Goal: Task Accomplishment & Management: Complete application form

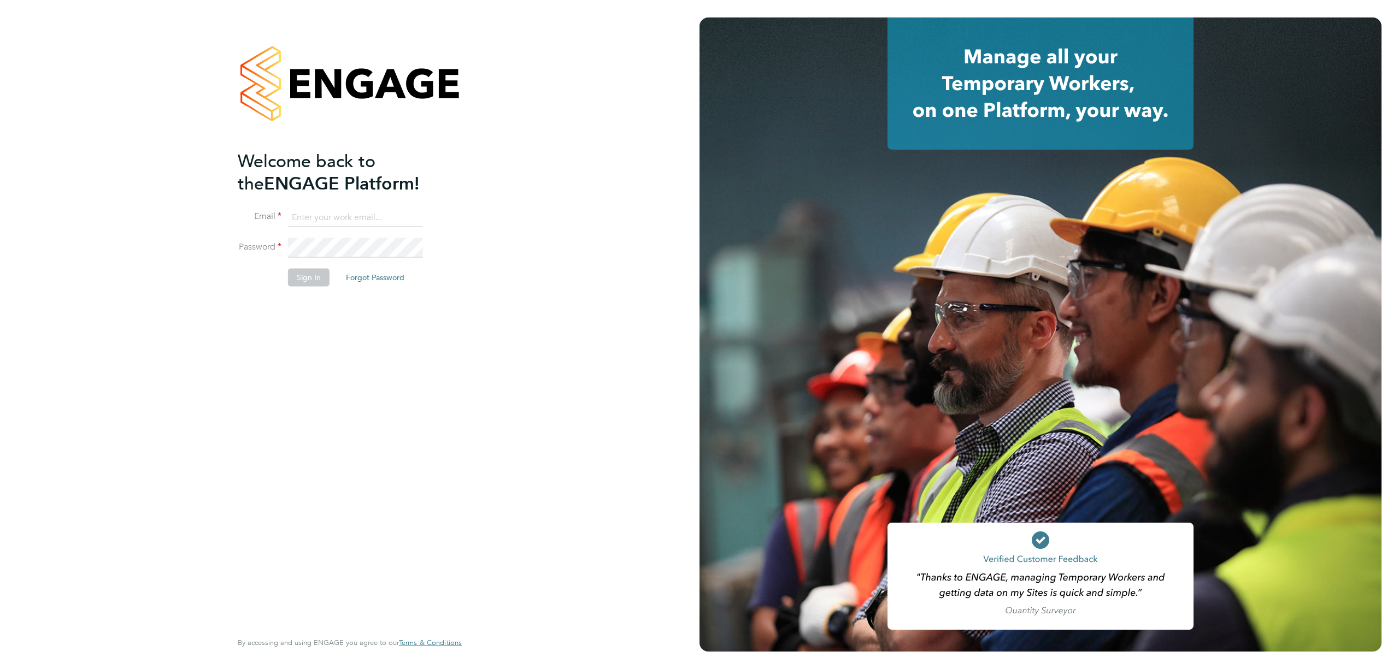
type input "j.lee@oandb.co.uk"
click at [309, 278] on button "Sign In" at bounding box center [309, 277] width 42 height 17
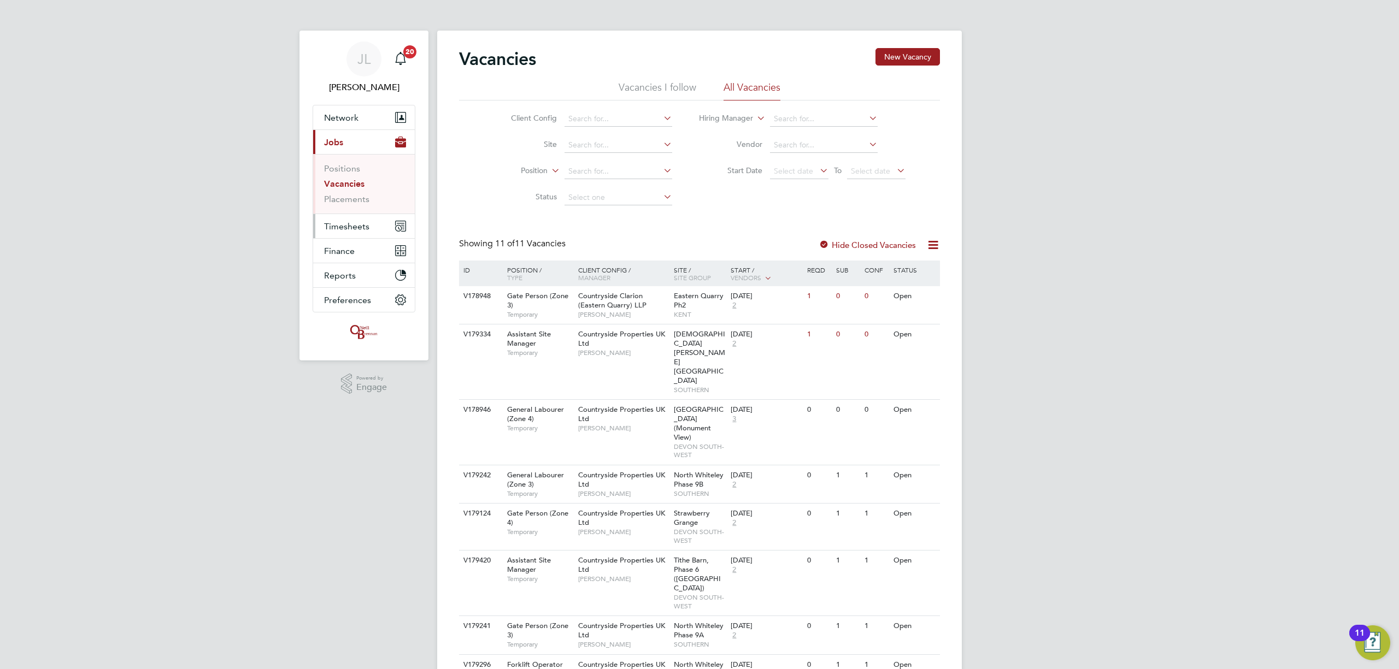
click at [345, 224] on span "Timesheets" at bounding box center [346, 226] width 45 height 10
click at [354, 222] on span "Timesheets" at bounding box center [346, 226] width 45 height 10
click at [354, 195] on link "Timesheets" at bounding box center [346, 193] width 45 height 10
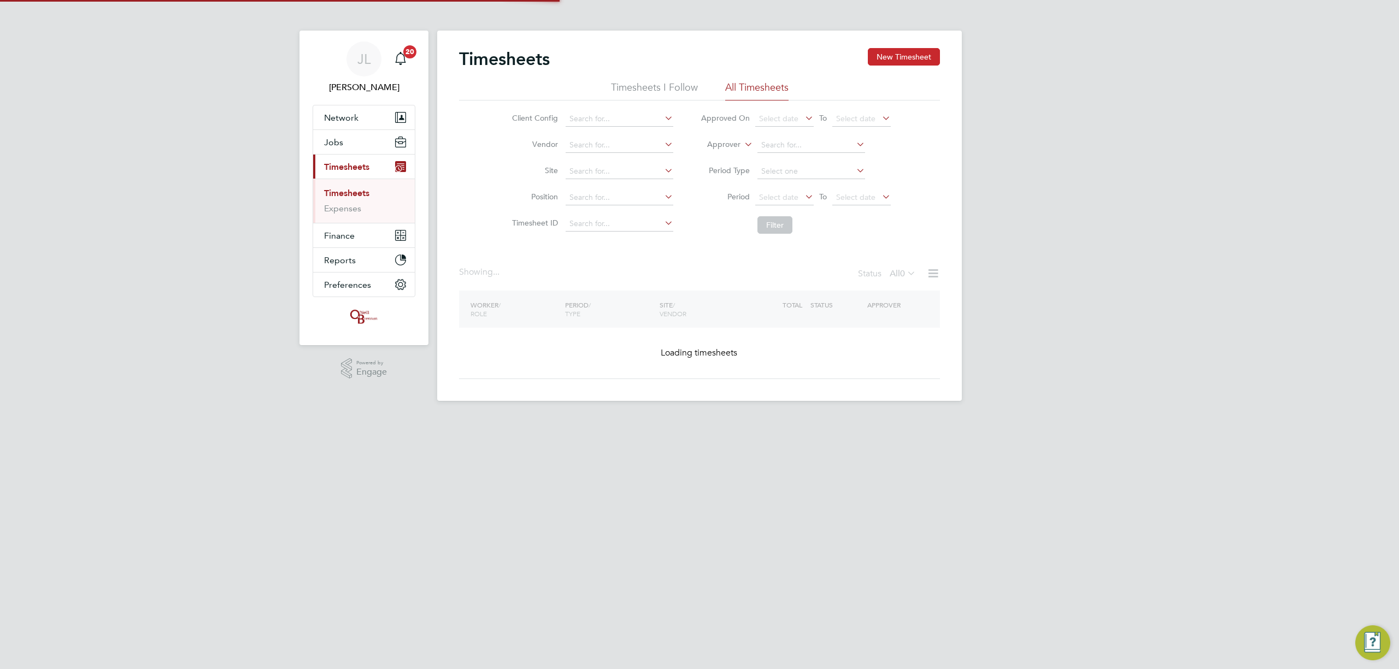
click at [922, 57] on button "New Timesheet" at bounding box center [904, 56] width 72 height 17
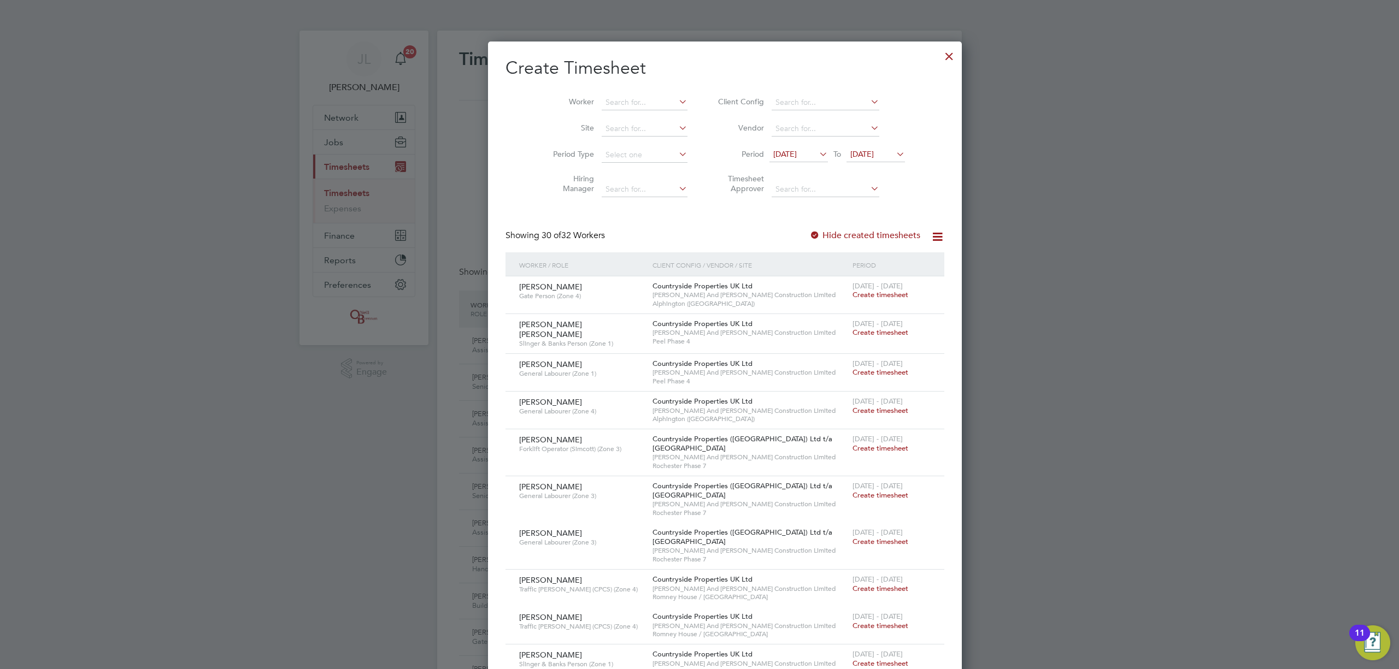
click at [853, 156] on span "[DATE]" at bounding box center [861, 154] width 23 height 10
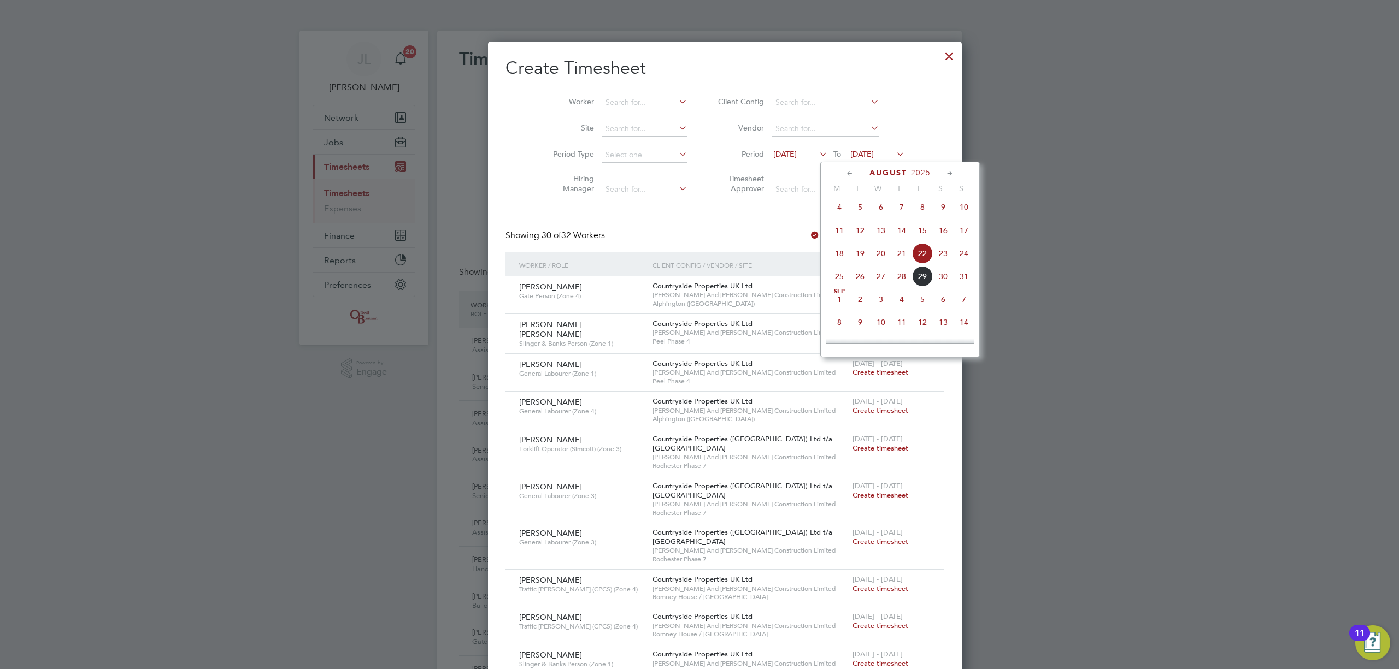
click at [960, 279] on span "31" at bounding box center [963, 276] width 21 height 21
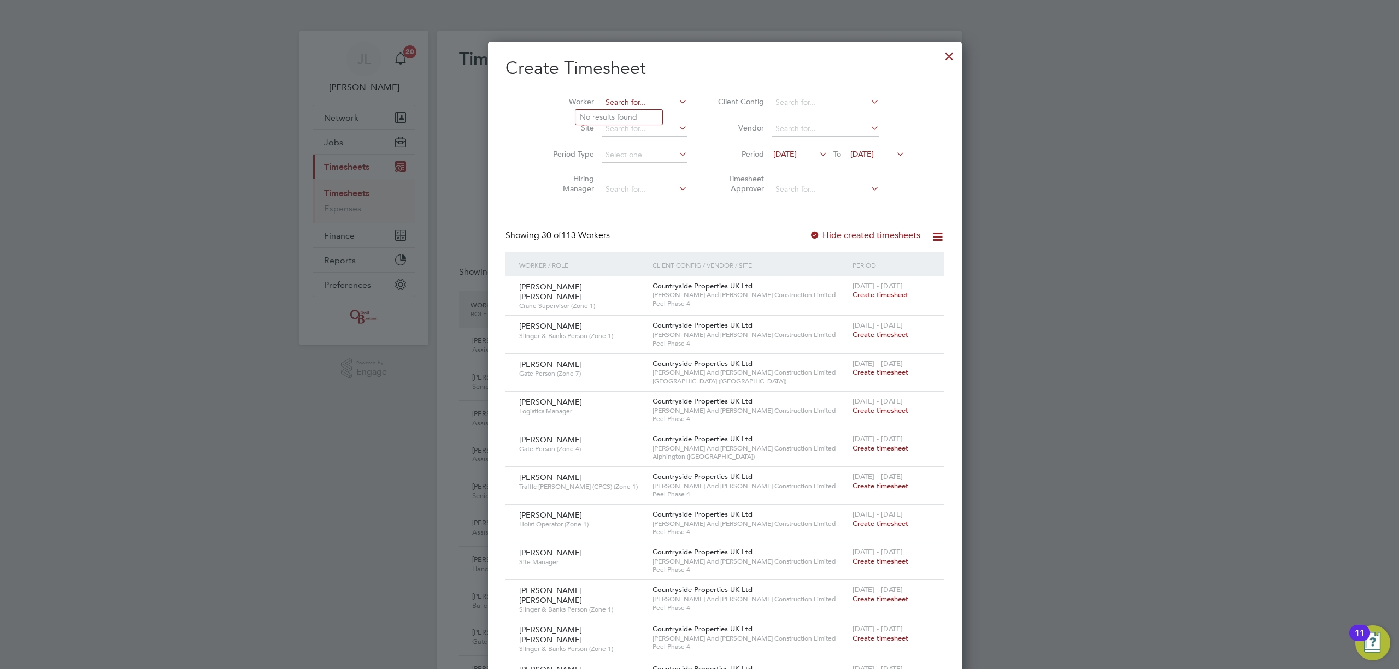
click at [601, 102] on input at bounding box center [644, 102] width 86 height 15
click at [601, 108] on input "[PERSON_NAME]" at bounding box center [644, 102] width 86 height 15
click at [601, 110] on li "[PERSON_NAME]" at bounding box center [644, 117] width 138 height 15
type input "[PERSON_NAME]"
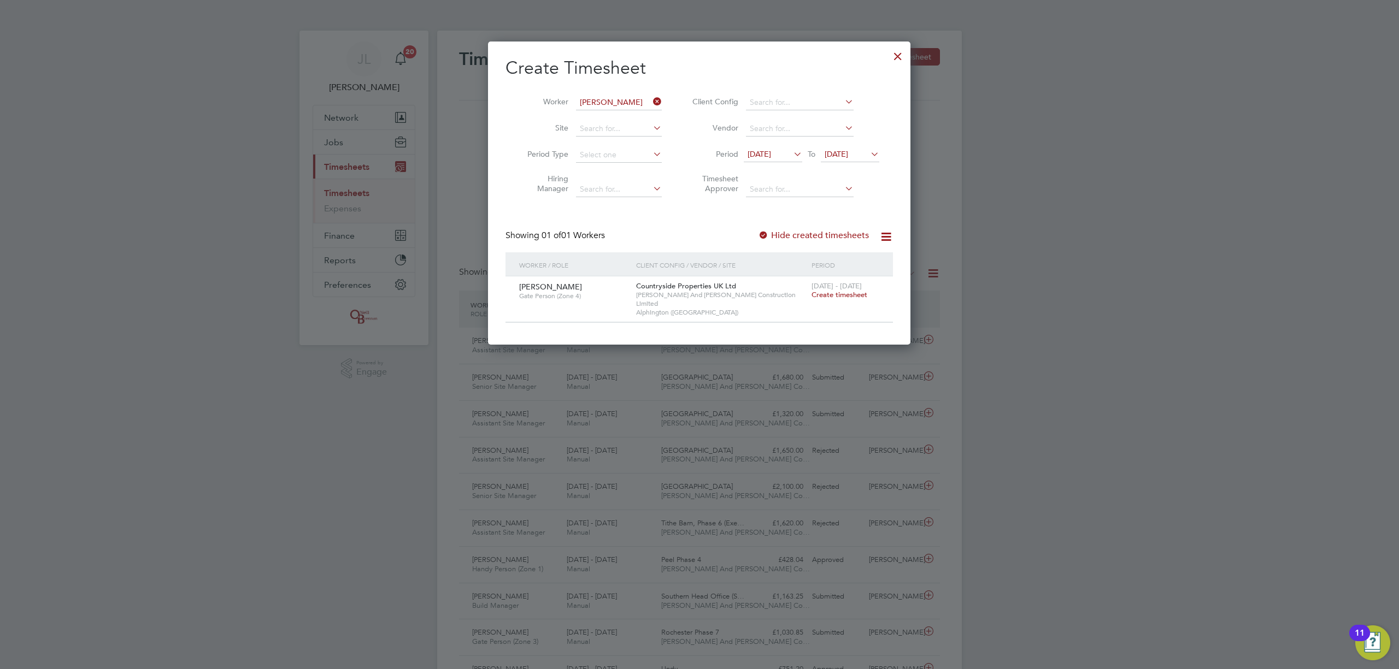
click at [835, 293] on span "Create timesheet" at bounding box center [839, 294] width 56 height 9
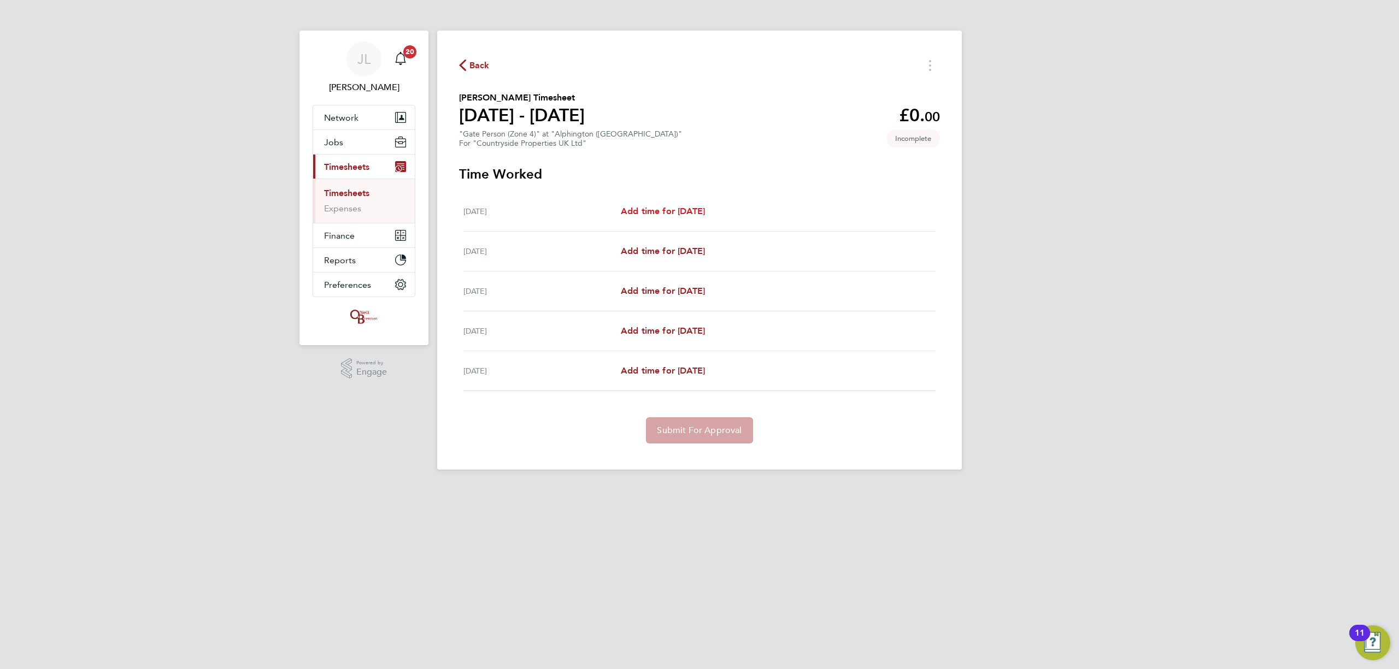
click at [663, 206] on span "Add time for [DATE]" at bounding box center [663, 211] width 84 height 10
select select "30"
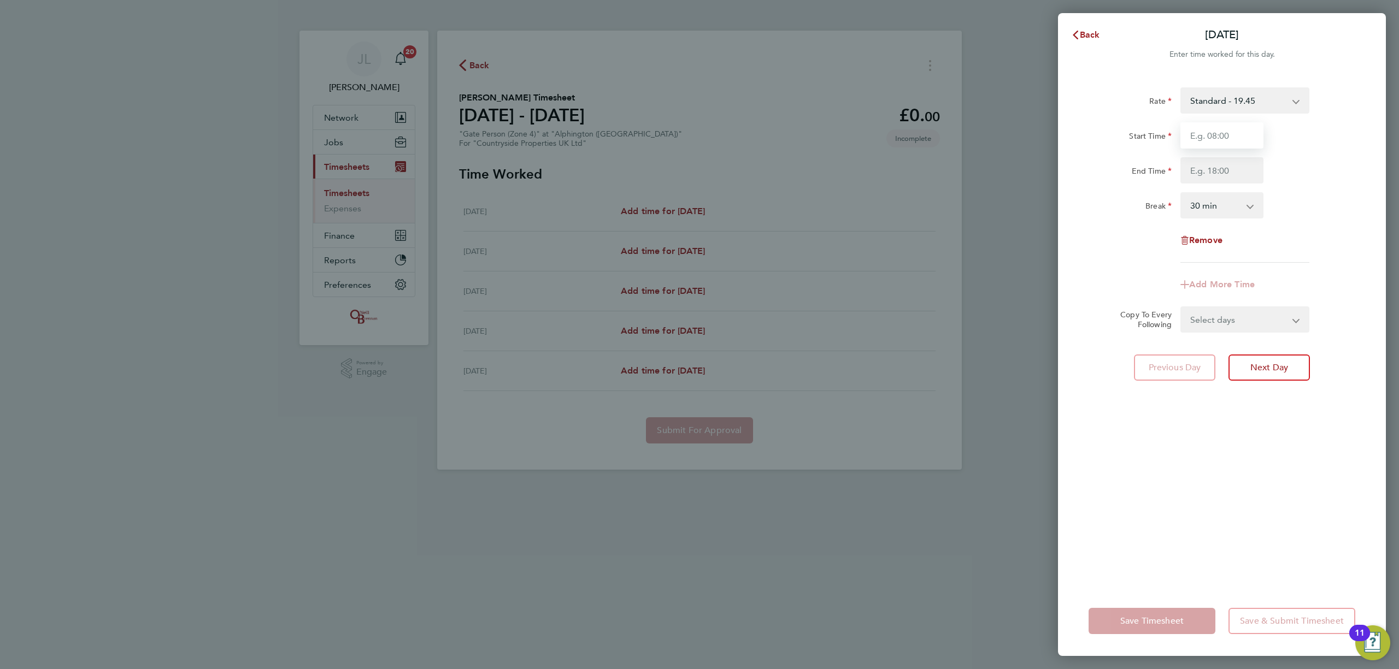
click at [1237, 138] on input "Start Time" at bounding box center [1221, 135] width 83 height 26
type input "07:30"
click at [1231, 171] on input "End Time" at bounding box center [1221, 170] width 83 height 26
type input "17:00"
click at [1220, 397] on div "Rate Standard - 19.45 Start Time 07:30 End Time 17:00 Break 0 min 15 min 30 min…" at bounding box center [1222, 330] width 328 height 512
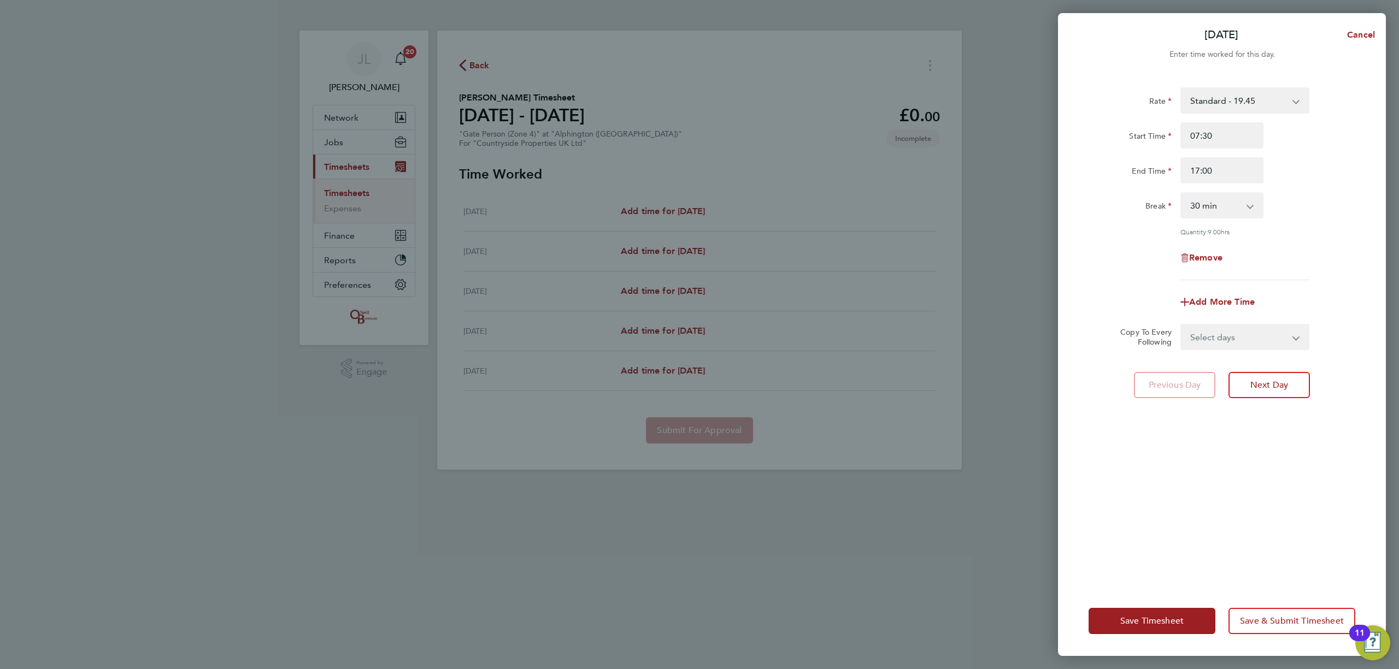
click at [1213, 335] on select "Select days Day [DATE] [DATE] [DATE] [DATE]" at bounding box center [1238, 337] width 115 height 24
select select "DAY"
click at [1181, 325] on select "Select days Day [DATE] [DATE] [DATE] [DATE]" at bounding box center [1238, 337] width 115 height 24
select select "[DATE]"
click at [1207, 366] on select "[DATE] [DATE] [DATE] [DATE]" at bounding box center [1238, 372] width 114 height 24
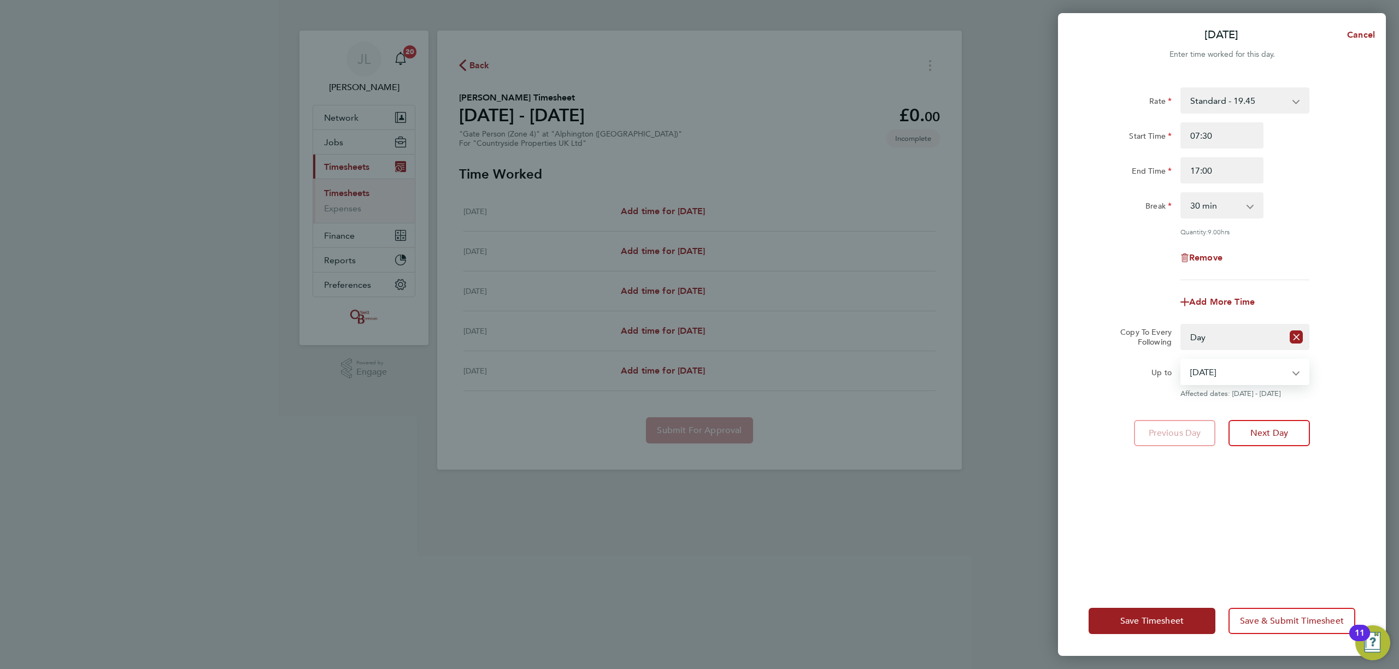
click at [1181, 360] on select "[DATE] [DATE] [DATE] [DATE]" at bounding box center [1238, 372] width 114 height 24
click at [1145, 617] on span "Save Timesheet" at bounding box center [1151, 621] width 63 height 11
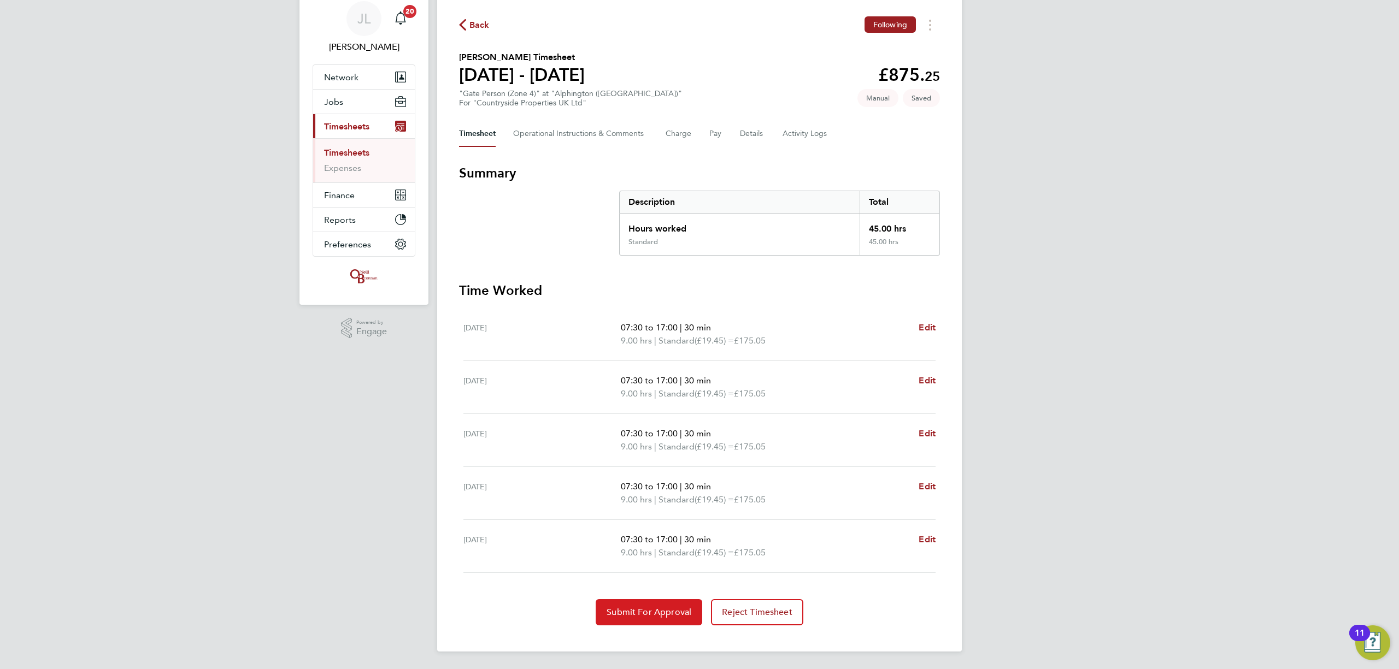
click at [652, 610] on span "Submit For Approval" at bounding box center [648, 612] width 85 height 11
click at [346, 148] on link "Timesheets" at bounding box center [346, 153] width 45 height 10
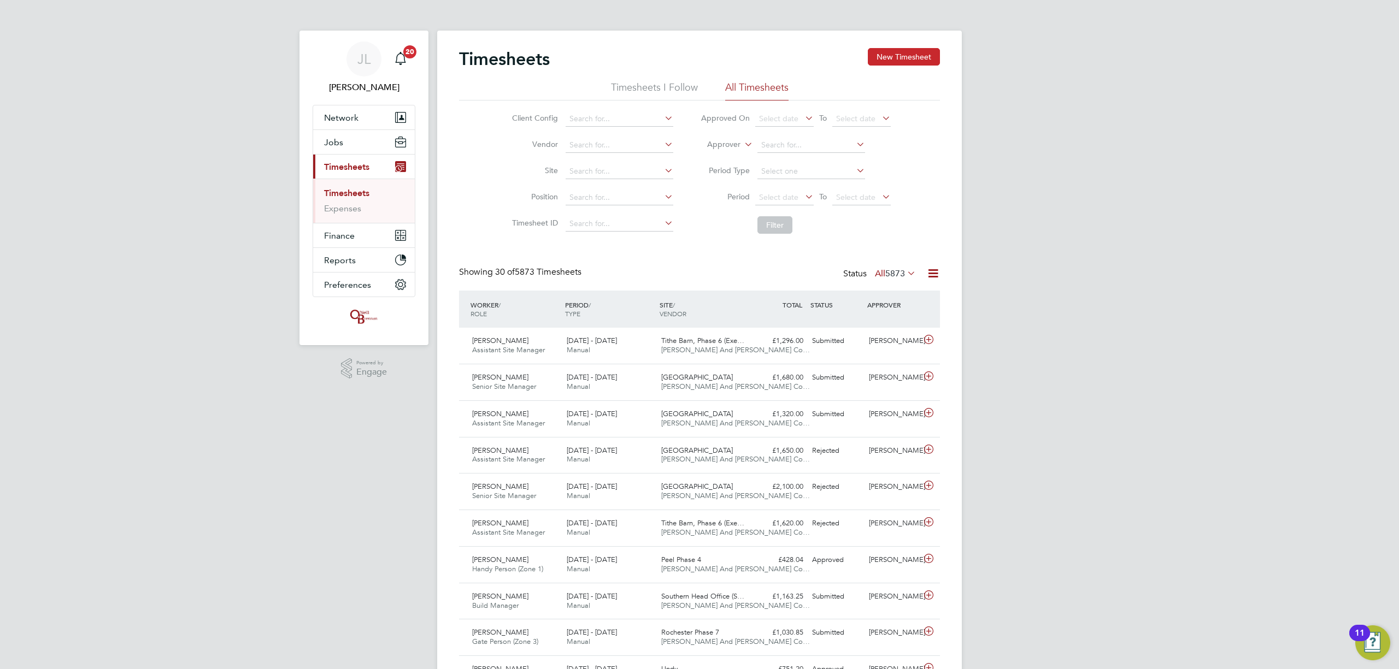
click at [905, 55] on button "New Timesheet" at bounding box center [904, 56] width 72 height 17
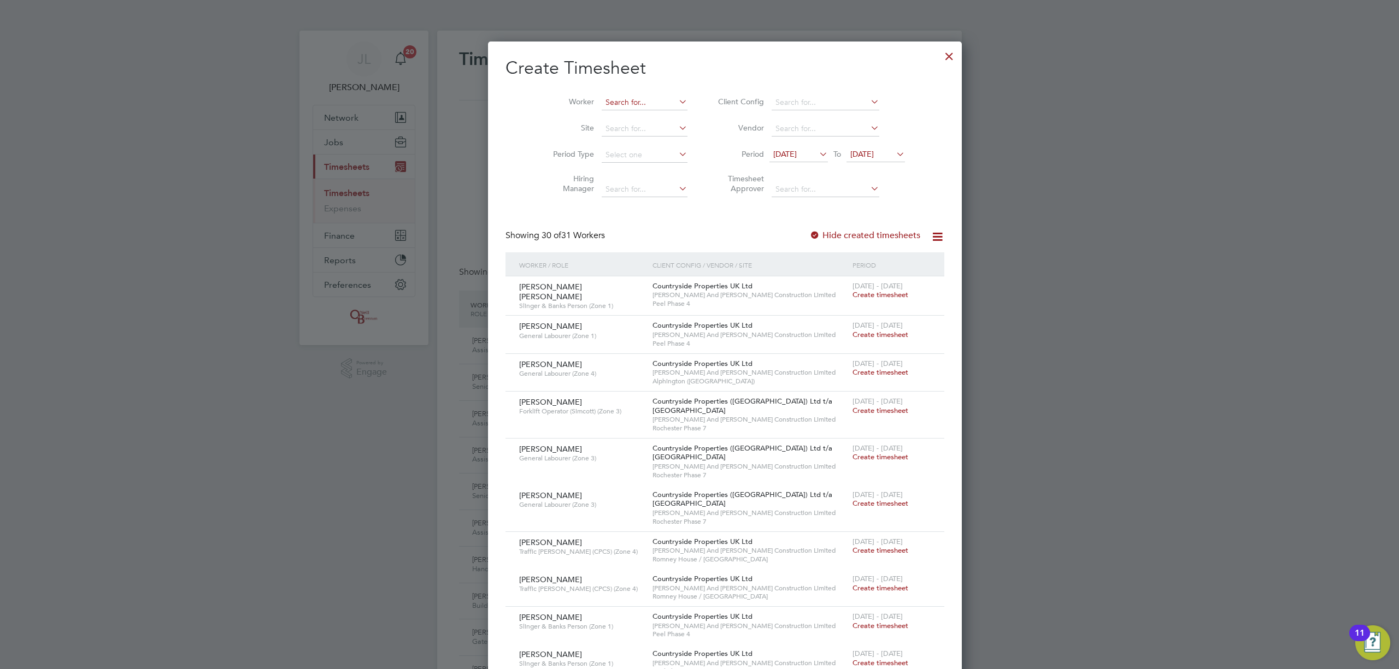
click at [633, 103] on input at bounding box center [644, 102] width 86 height 15
click at [633, 113] on li "[PERSON_NAME]" at bounding box center [642, 117] width 135 height 15
type input "[PERSON_NAME]"
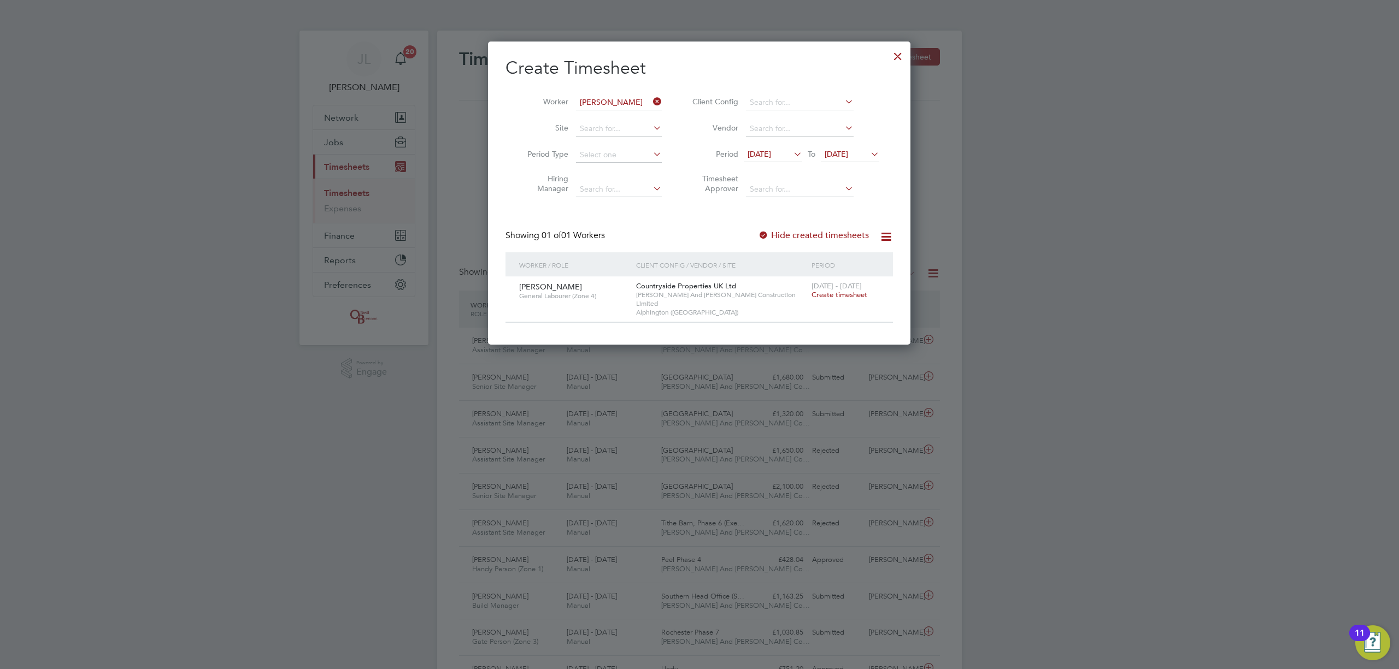
click at [838, 296] on span "Create timesheet" at bounding box center [839, 294] width 56 height 9
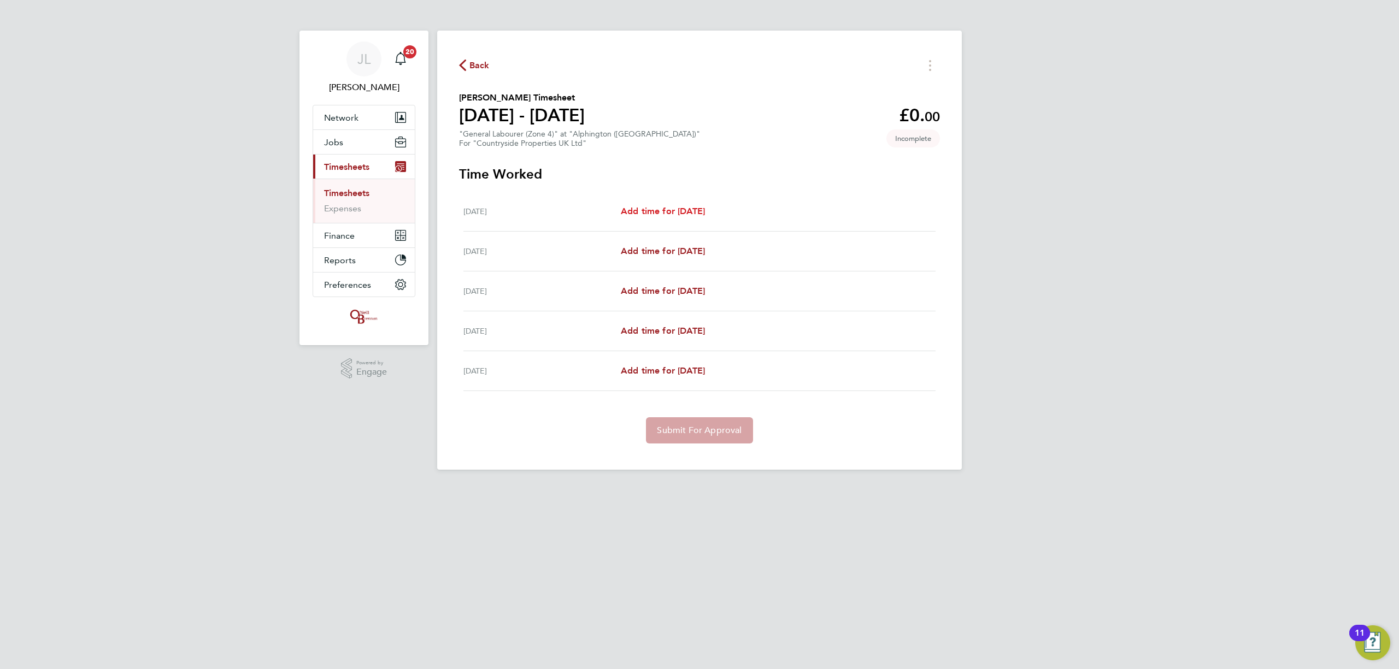
click at [669, 207] on span "Add time for [DATE]" at bounding box center [663, 211] width 84 height 10
select select "30"
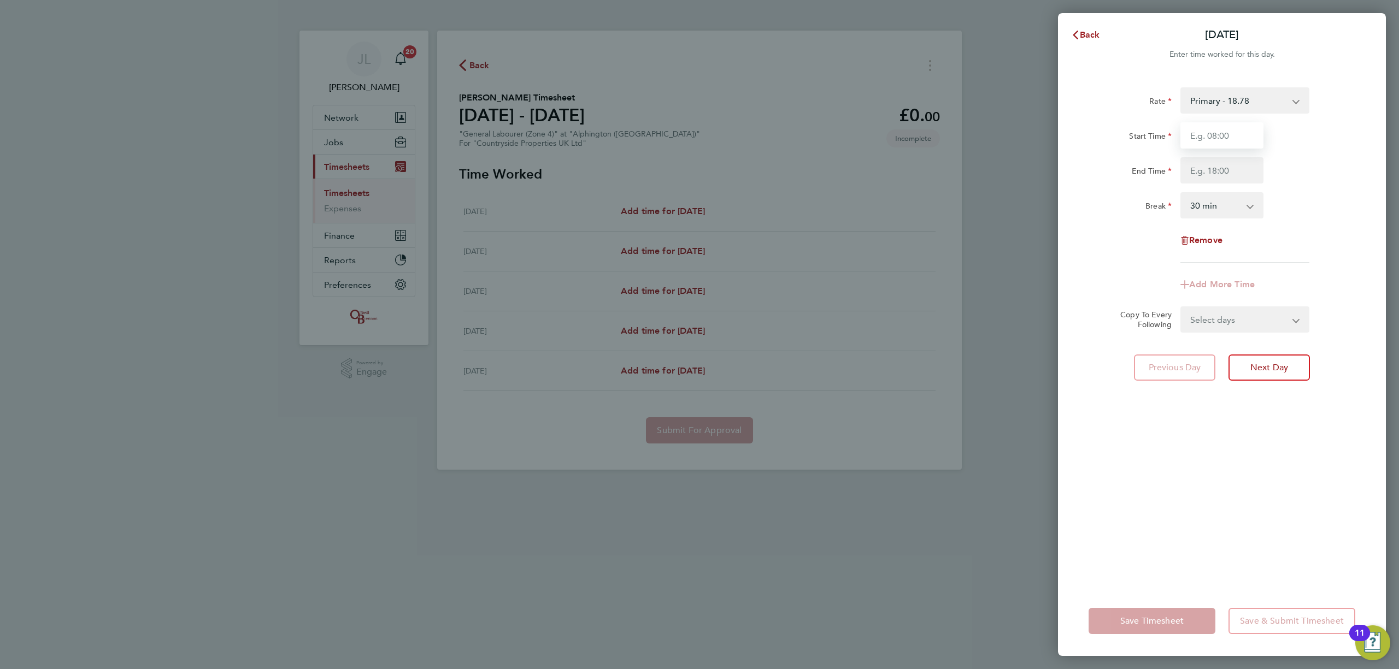
click at [1205, 134] on input "Start Time" at bounding box center [1221, 135] width 83 height 26
type input "07:30"
click at [1226, 177] on input "End Time" at bounding box center [1221, 170] width 83 height 26
type input "17:00"
click at [1218, 308] on form "Rate Primary - 18.78 Start Time 07:30 End Time 17:00 Break 0 min 15 min 30 min …" at bounding box center [1221, 209] width 267 height 245
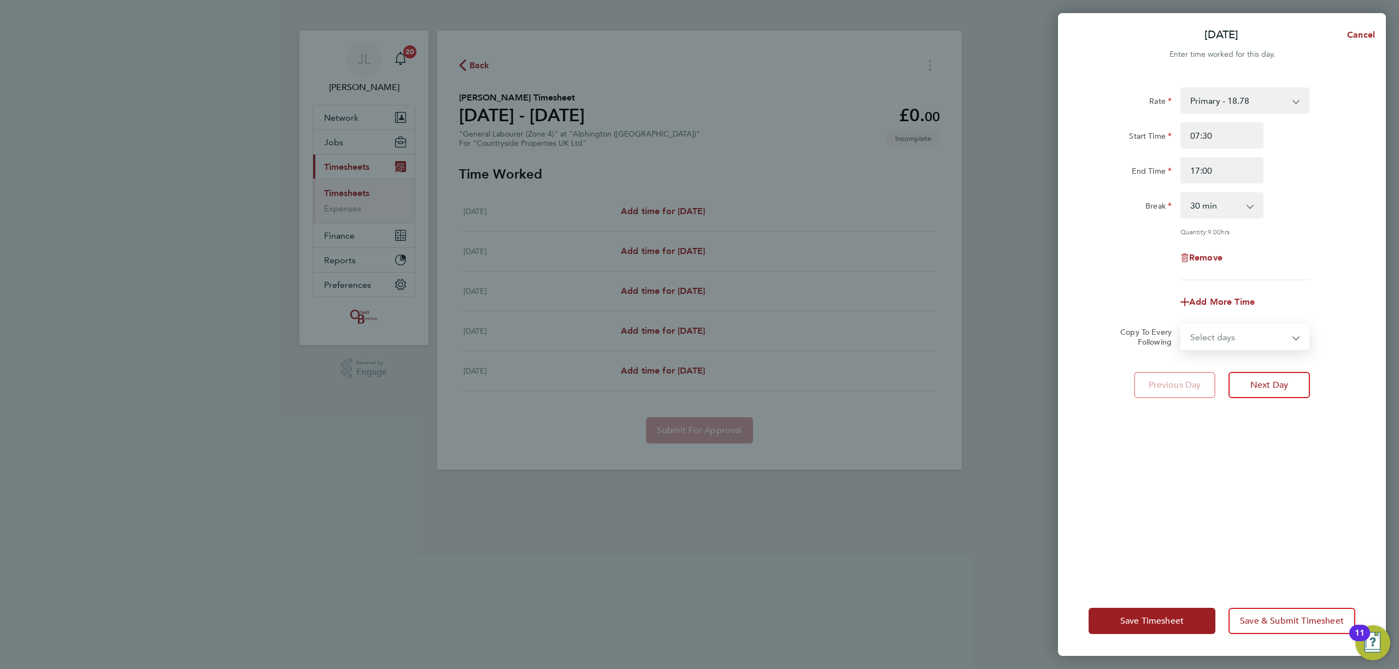
select select "DAY"
click at [1181, 325] on select "Select days Day [DATE] [DATE] [DATE] [DATE]" at bounding box center [1238, 337] width 115 height 24
select select "[DATE]"
click at [1173, 527] on div "Rate Primary - 18.78 Start Time 07:30 End Time 17:00 Break 0 min 15 min 30 min …" at bounding box center [1222, 330] width 328 height 512
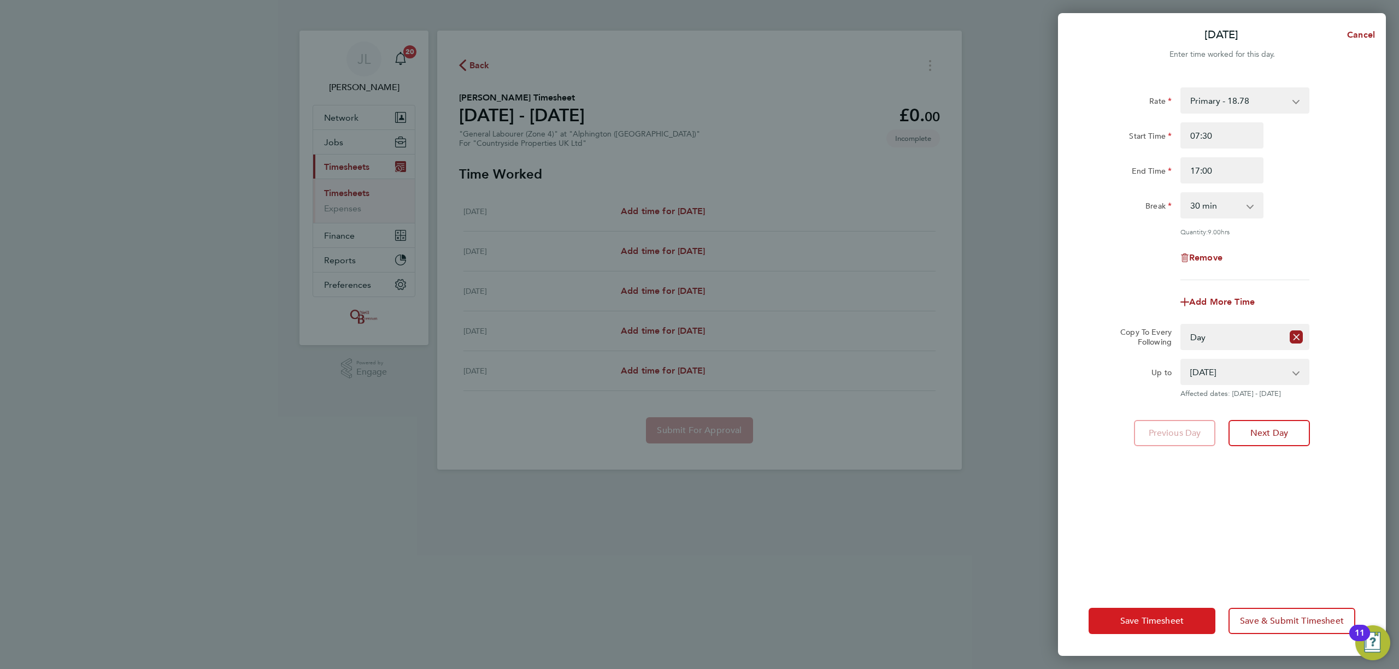
click at [1165, 621] on span "Save Timesheet" at bounding box center [1151, 621] width 63 height 11
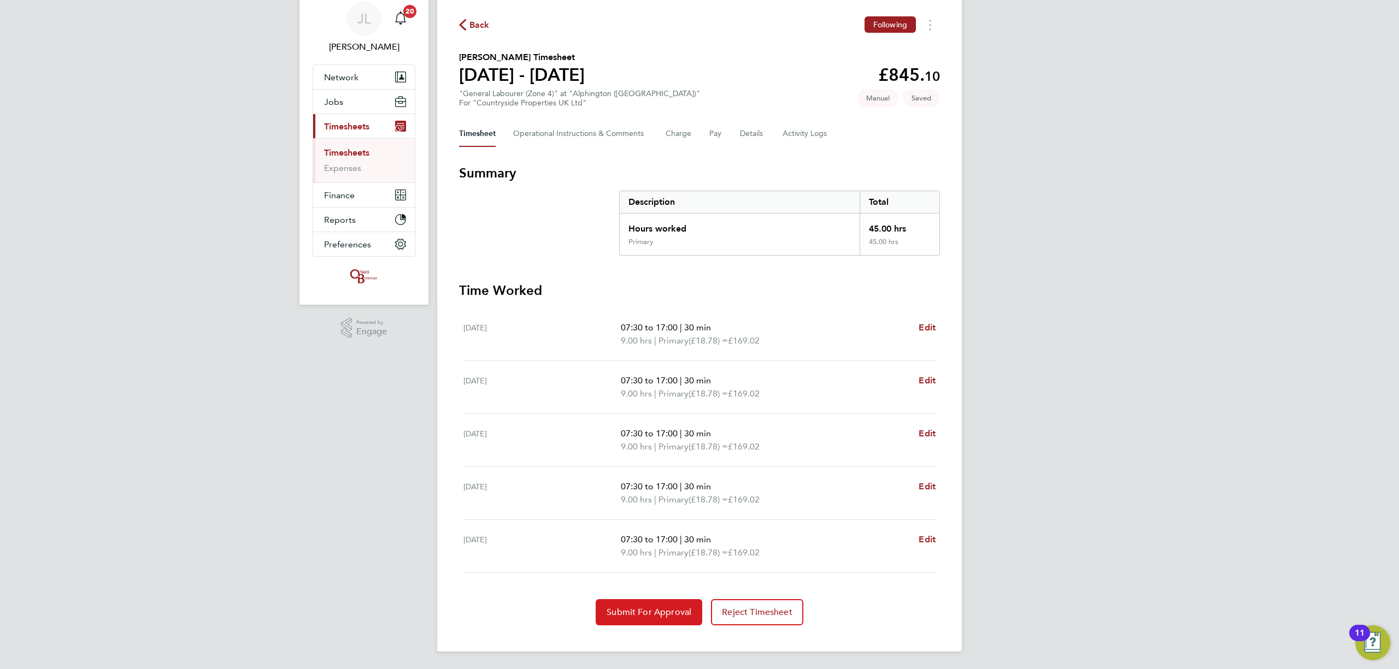
click at [668, 603] on button "Submit For Approval" at bounding box center [648, 612] width 107 height 26
